Goal: Check status: Check status

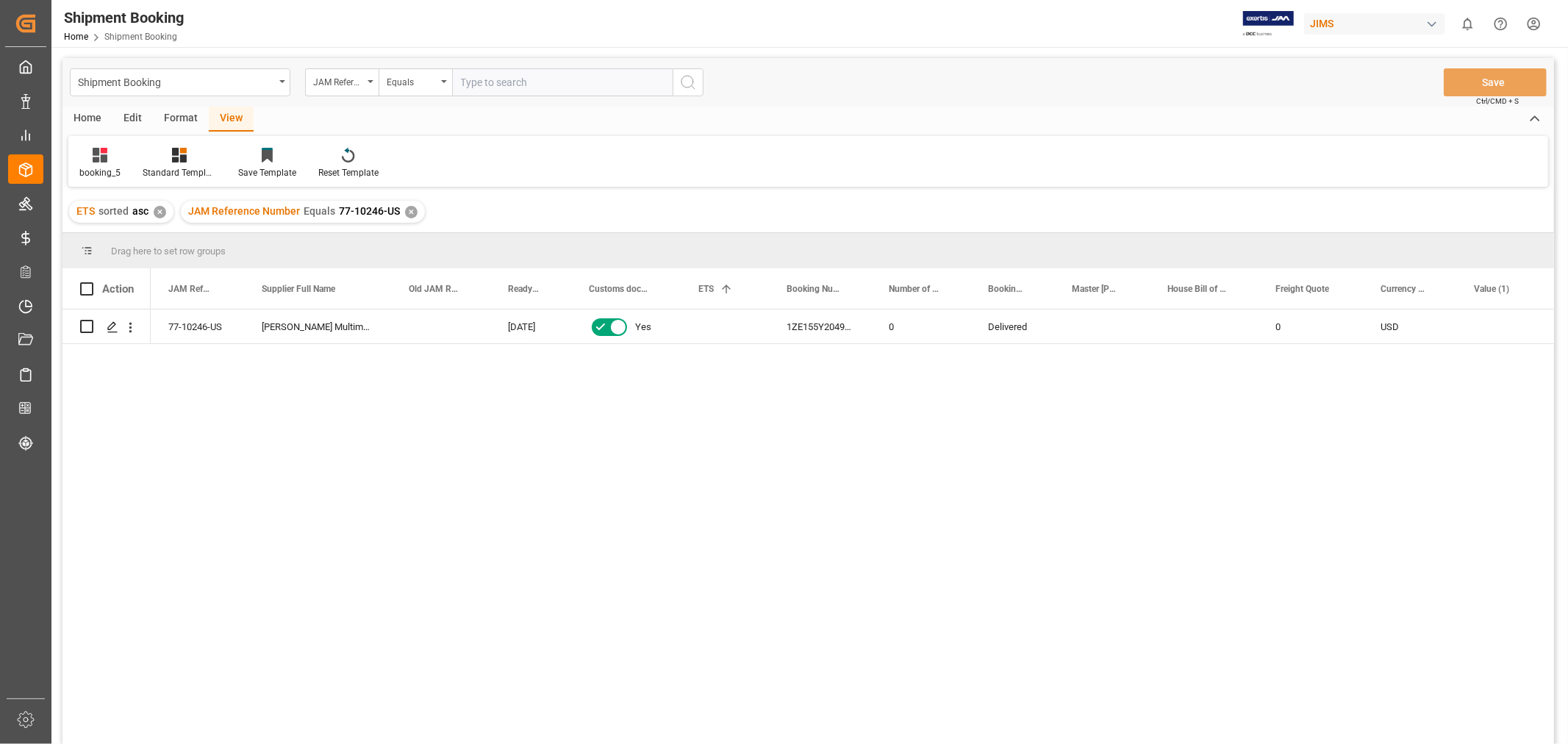
click at [1135, 139] on div "booking_5 Standard Templates Save Template Reset Template" at bounding box center [808, 161] width 1480 height 51
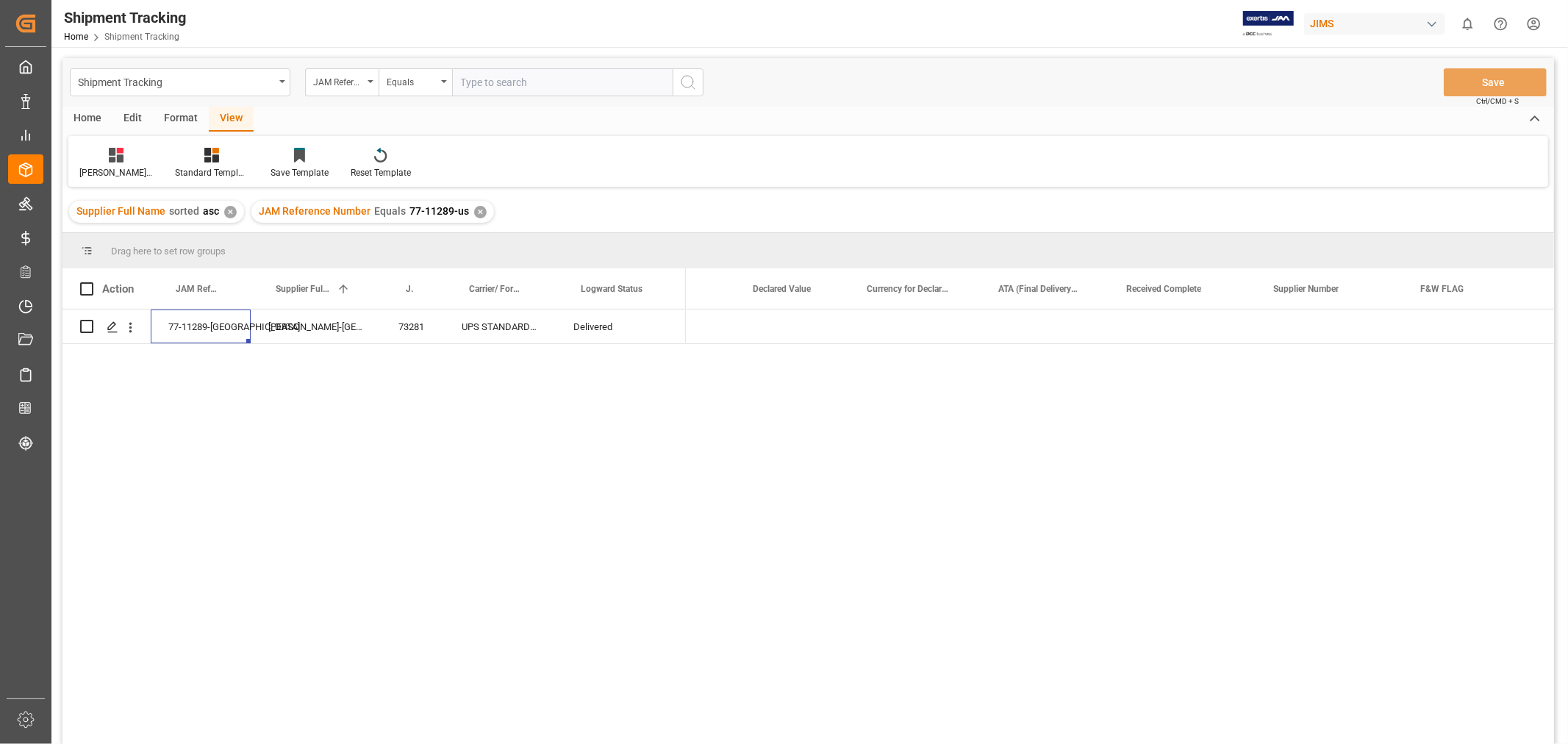
scroll to position [0, 1498]
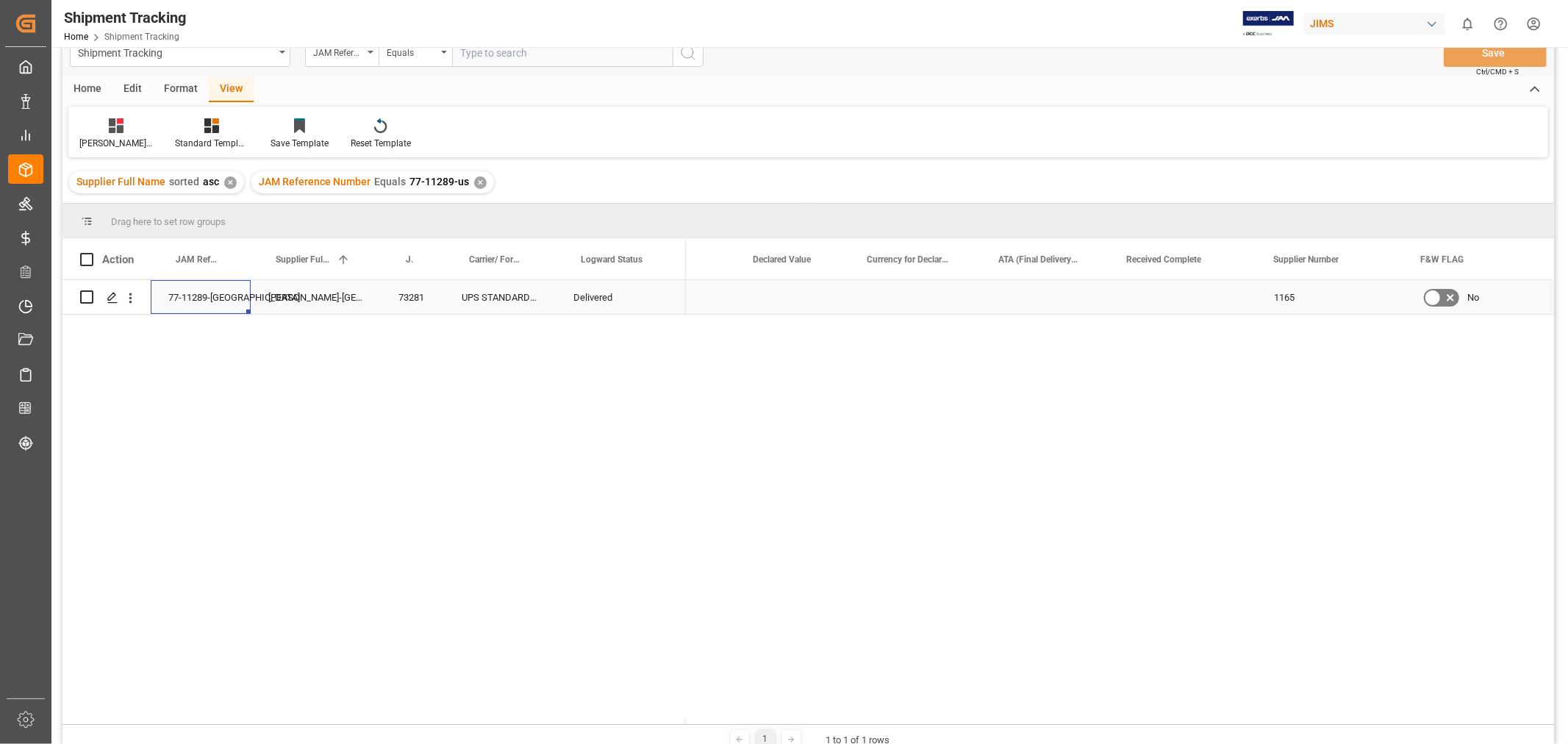
click at [741, 304] on div "Press SPACE to select this row." at bounding box center [793, 297] width 114 height 33
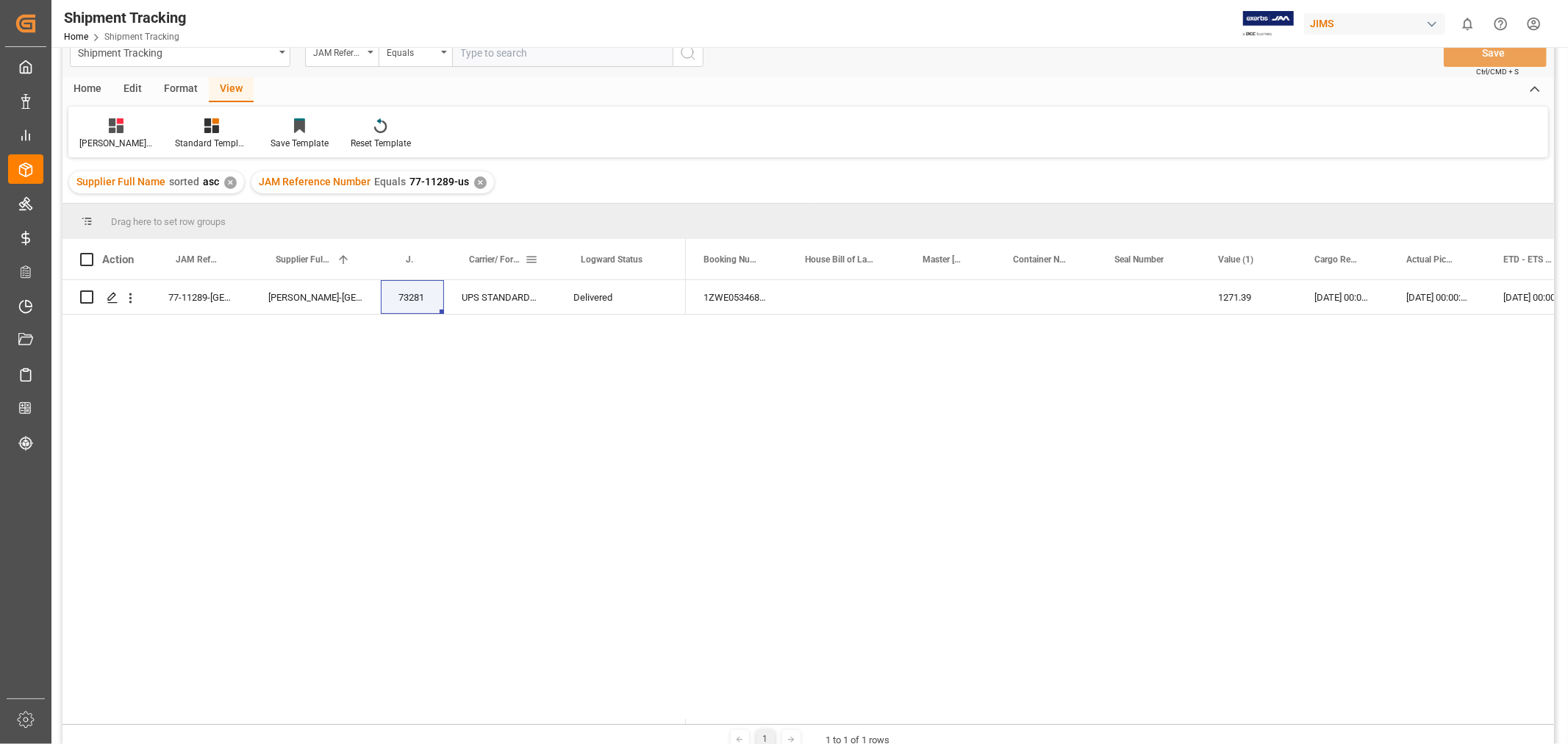
click at [533, 258] on span at bounding box center [531, 259] width 13 height 13
click at [763, 254] on span at bounding box center [763, 259] width 13 height 13
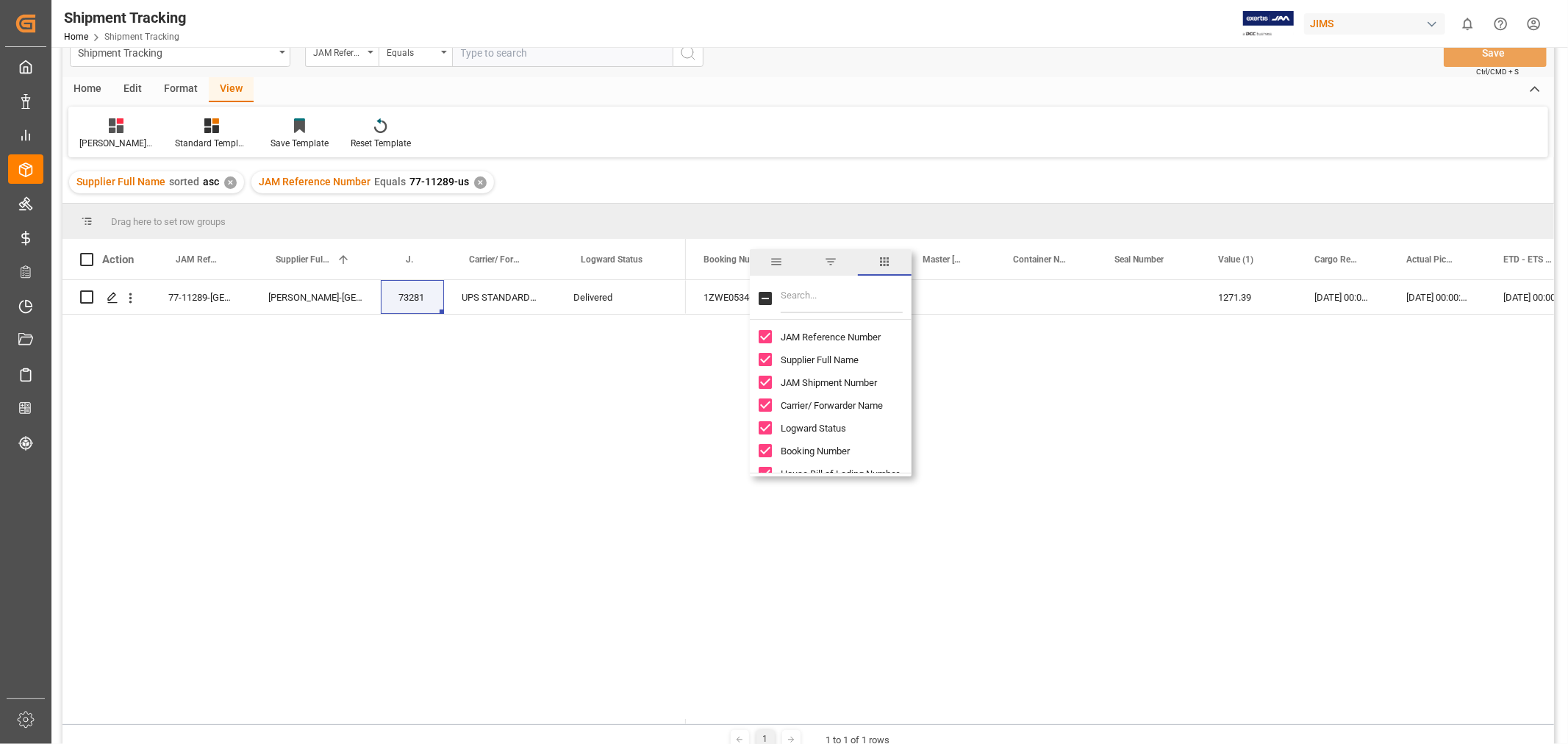
click at [765, 297] on input "Toggle Select All Columns" at bounding box center [765, 298] width 13 height 13
checkbox input "false"
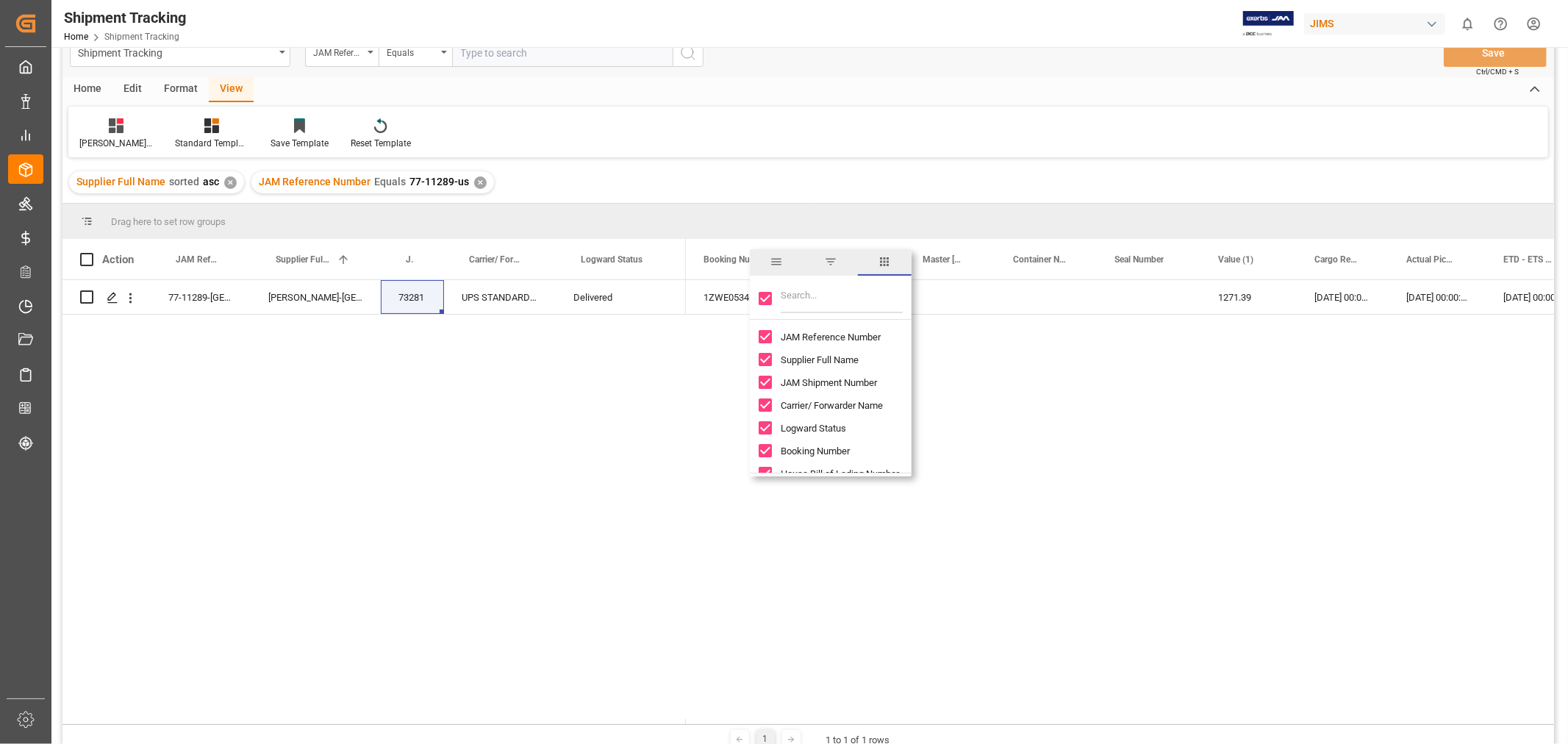
checkbox input "false"
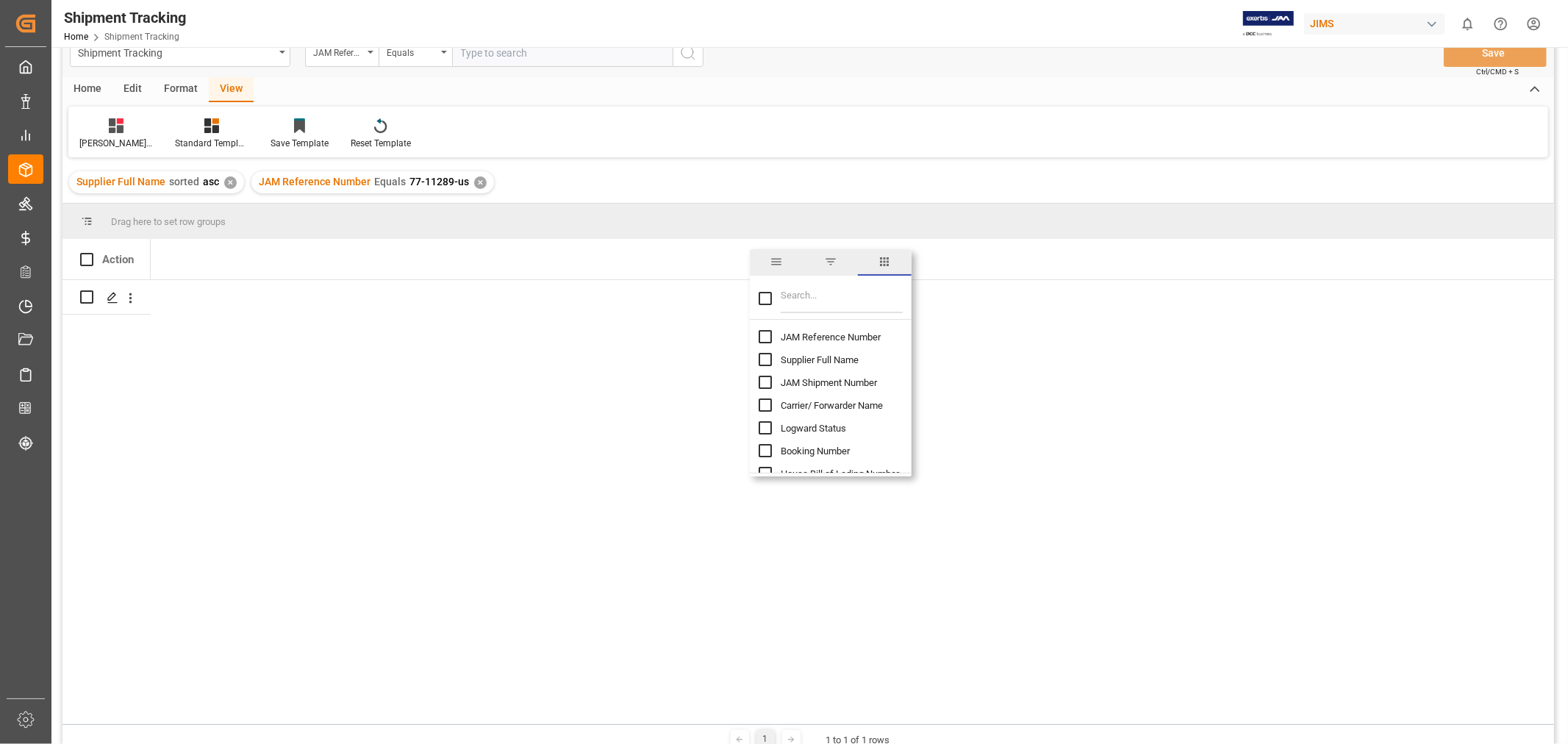
click at [767, 338] on input "JAM Reference Number column toggle visibility (hidden)" at bounding box center [765, 336] width 13 height 13
checkbox input "true"
checkbox input "false"
click at [788, 299] on input "Filter Columns Input" at bounding box center [842, 298] width 122 height 30
type input "inco"
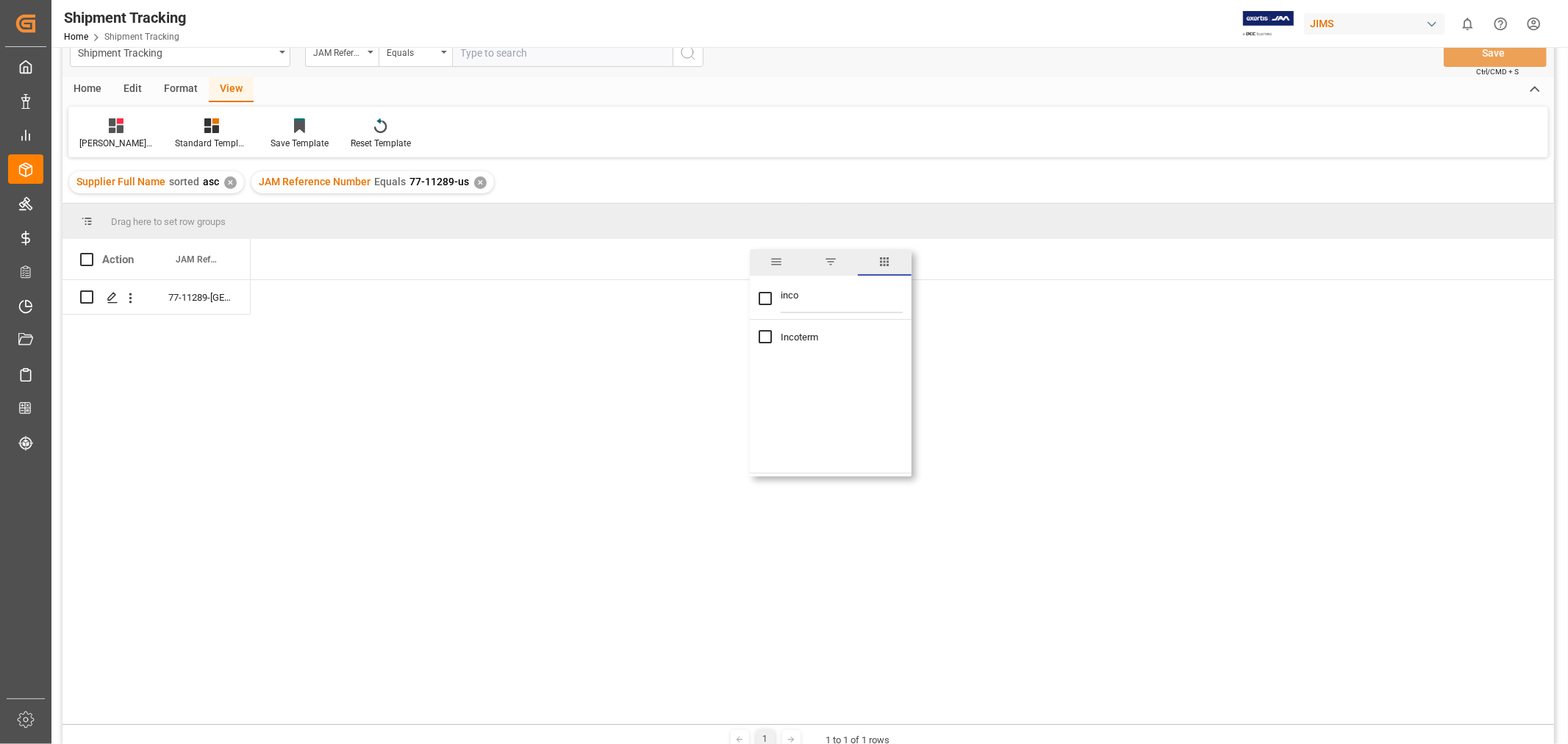
click at [761, 333] on input "Incoterm column toggle visibility (hidden)" at bounding box center [765, 336] width 13 height 13
checkbox input "true"
click at [761, 333] on input "Incoterm column toggle visibility (visible)" at bounding box center [765, 336] width 13 height 13
checkbox input "false"
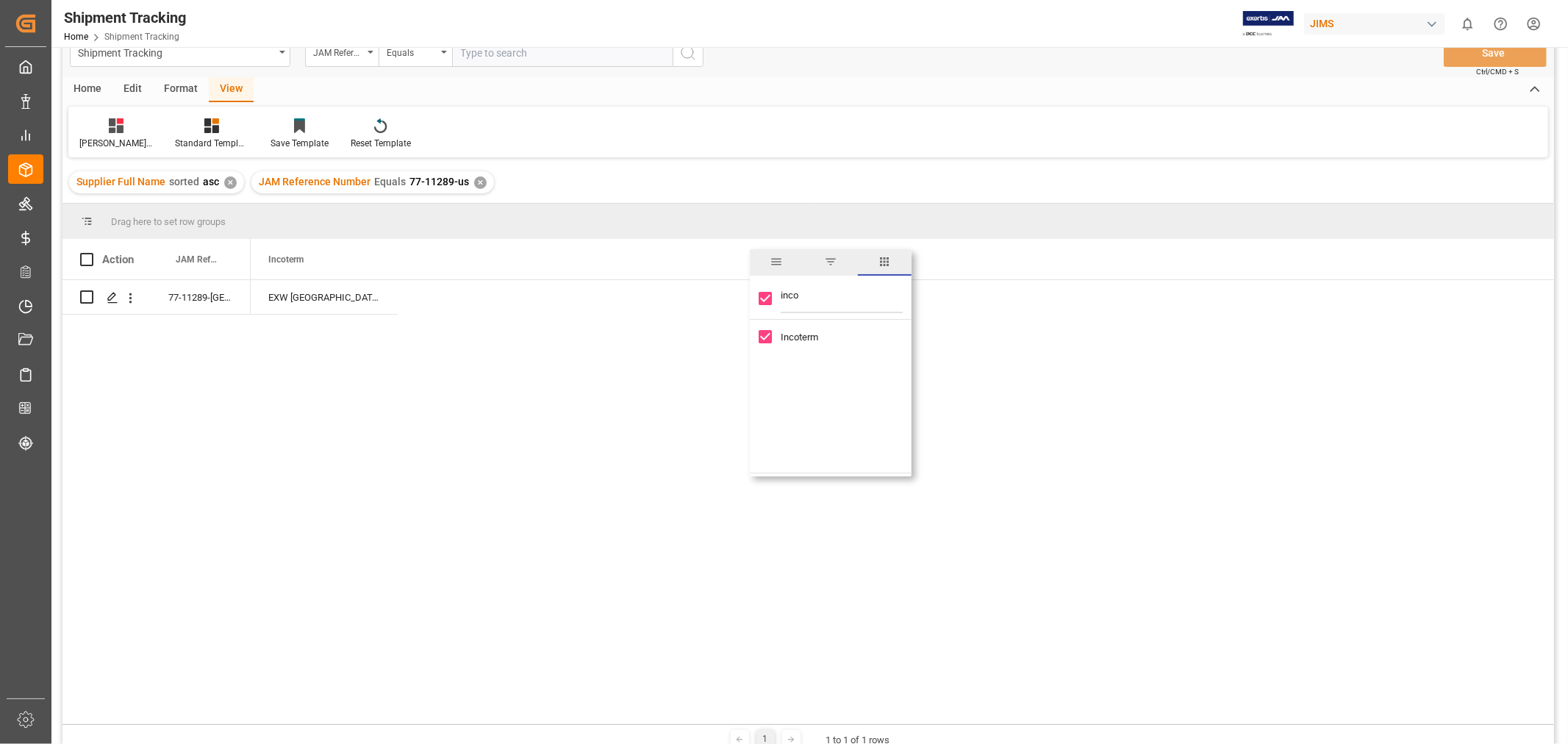
checkbox input "false"
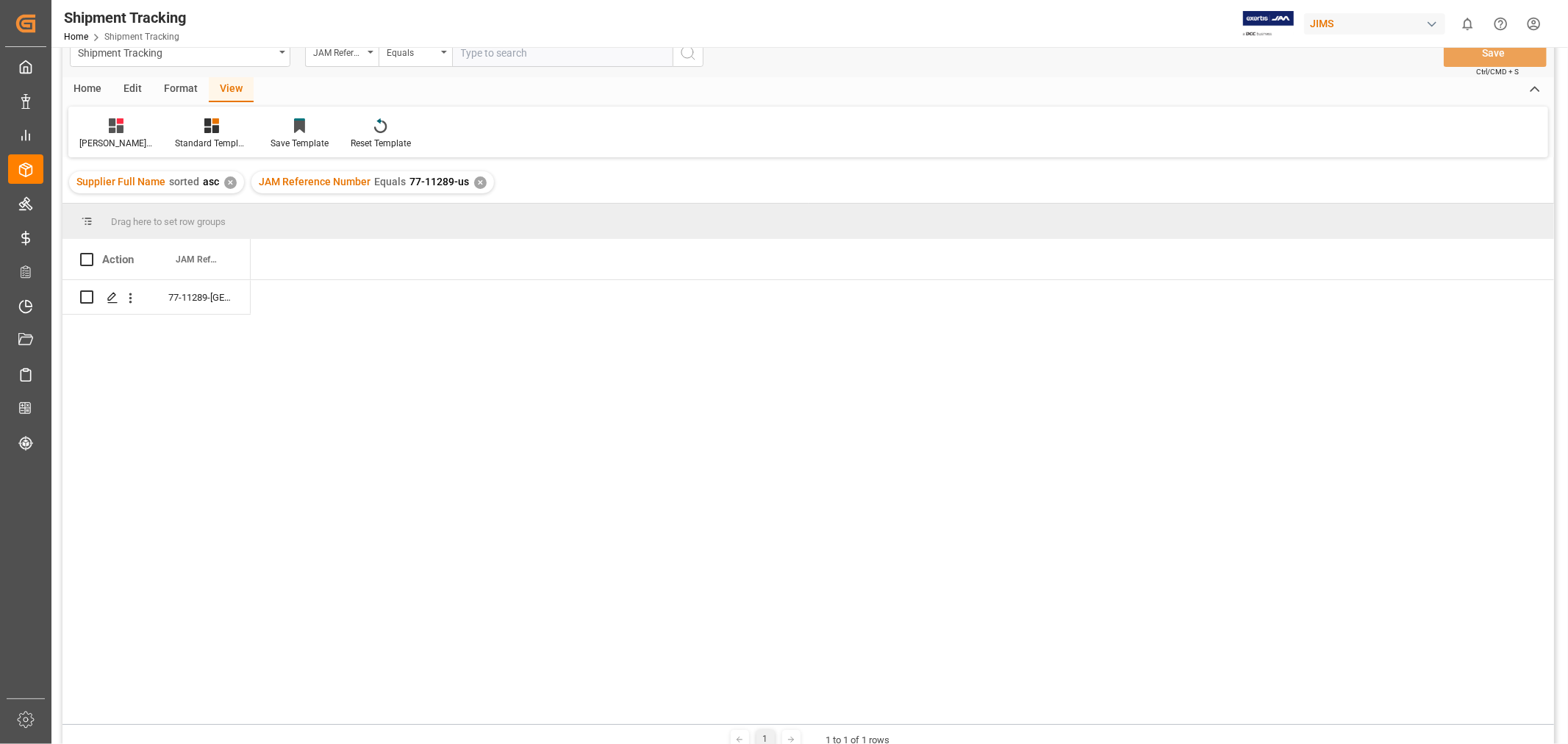
click at [511, 349] on div at bounding box center [902, 502] width 1303 height 444
